Goal: Task Accomplishment & Management: Use online tool/utility

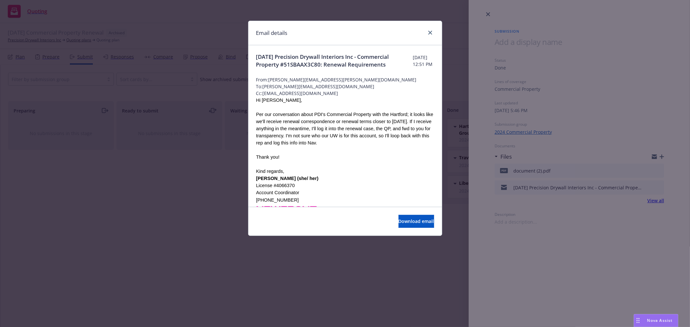
scroll to position [216, 0]
